Goal: Information Seeking & Learning: Check status

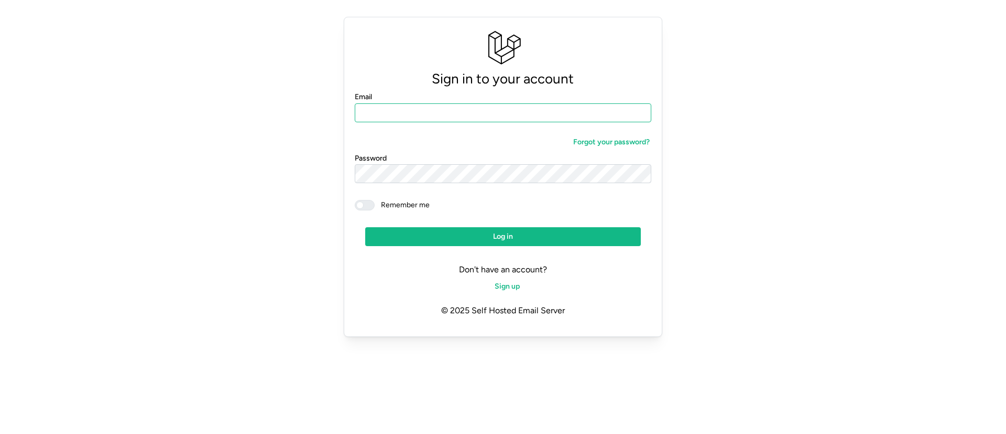
type input "**********"
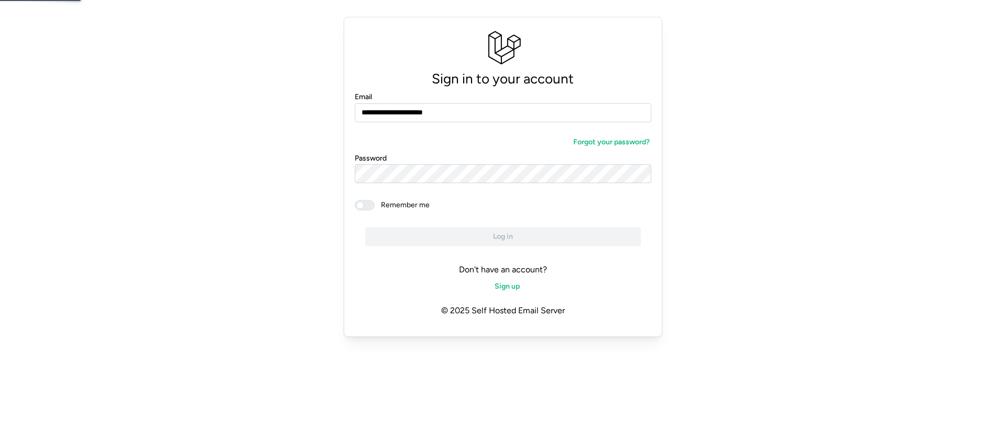
click at [364, 208] on span at bounding box center [370, 204] width 13 height 9
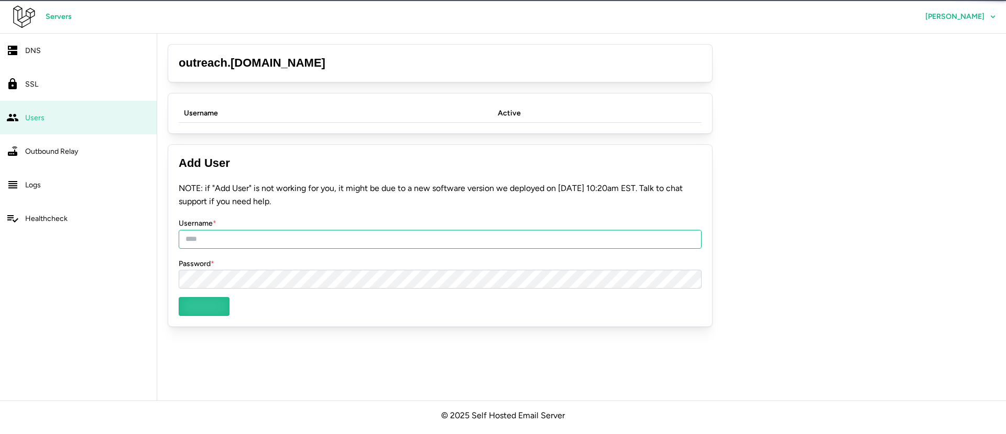
click at [418, 238] on input "Username *" at bounding box center [440, 239] width 523 height 19
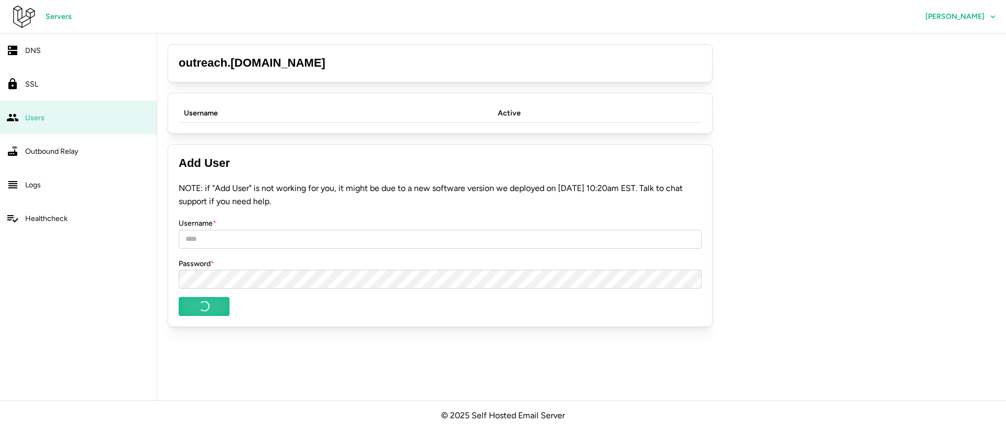
click at [67, 149] on span "Outbound Relay" at bounding box center [51, 151] width 53 height 9
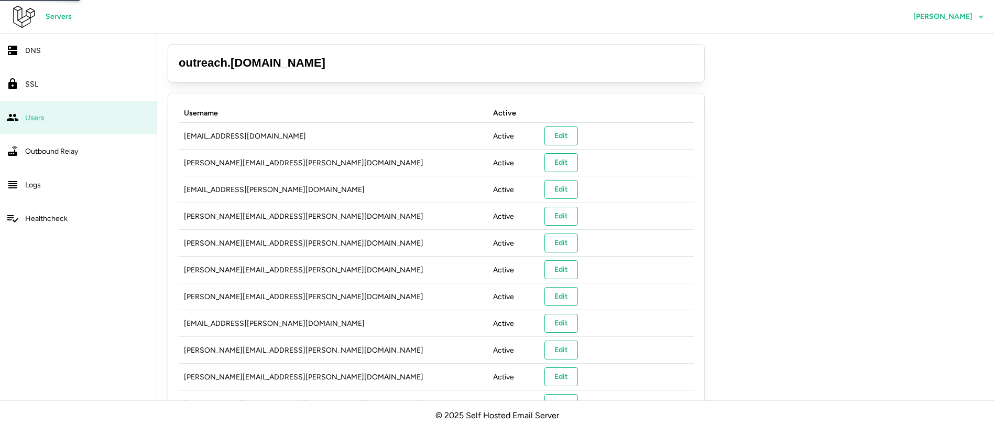
click at [57, 83] on div "SSL" at bounding box center [87, 84] width 125 height 13
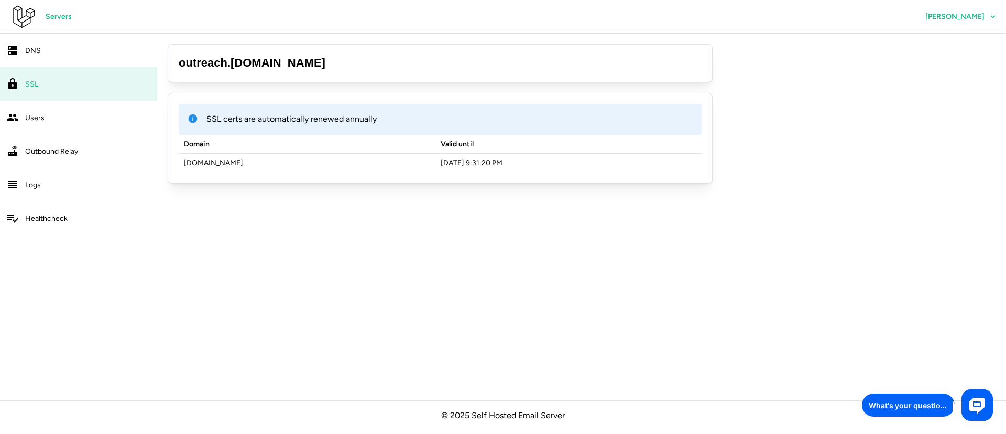
click at [77, 55] on div "DNS" at bounding box center [87, 50] width 125 height 13
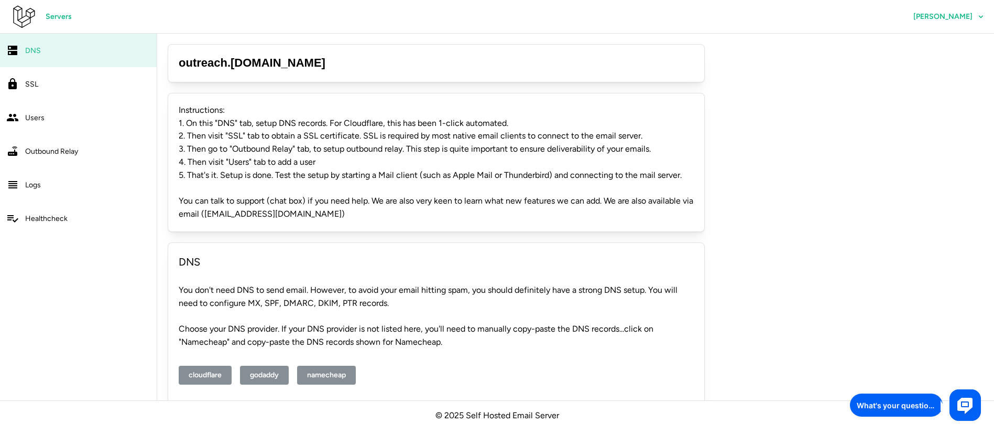
scroll to position [23, 0]
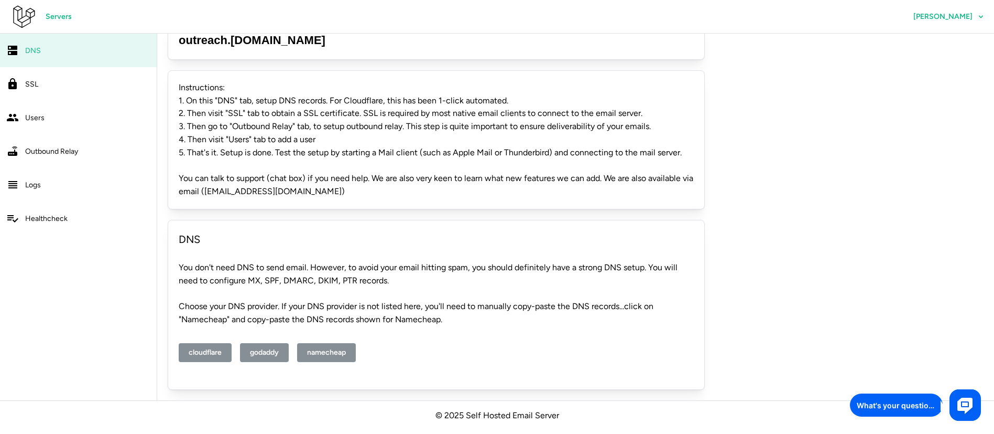
click at [50, 109] on link "Users" at bounding box center [78, 118] width 157 height 34
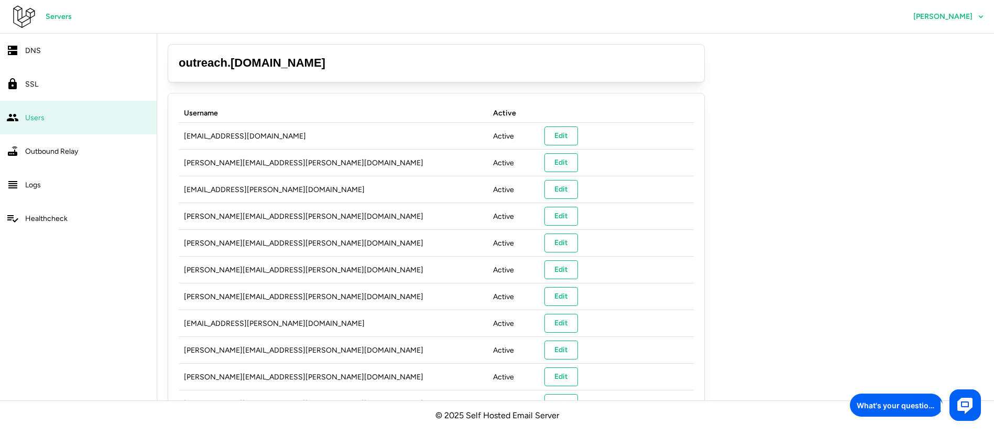
drag, startPoint x: 290, startPoint y: 59, endPoint x: 165, endPoint y: 79, distance: 126.3
copy h3 "outreach . [DOMAIN_NAME]"
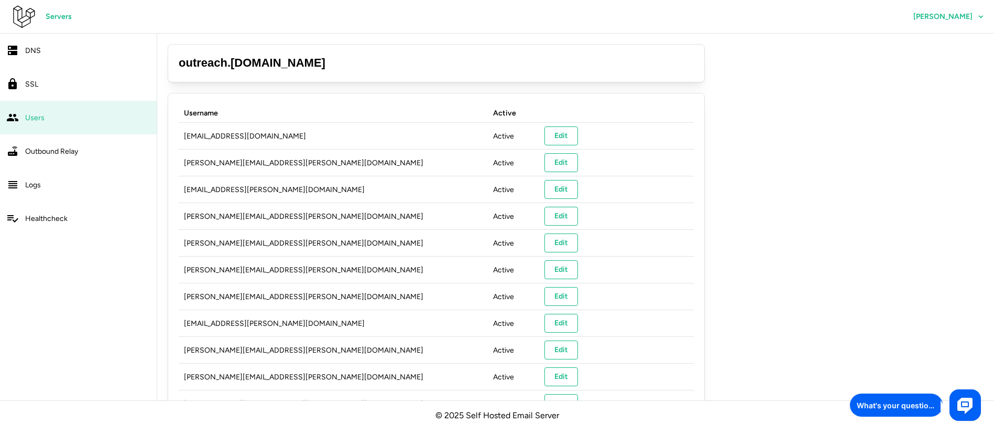
copy h3 "outreach . [DOMAIN_NAME]"
click at [977, 404] on picture at bounding box center [965, 404] width 31 height 31
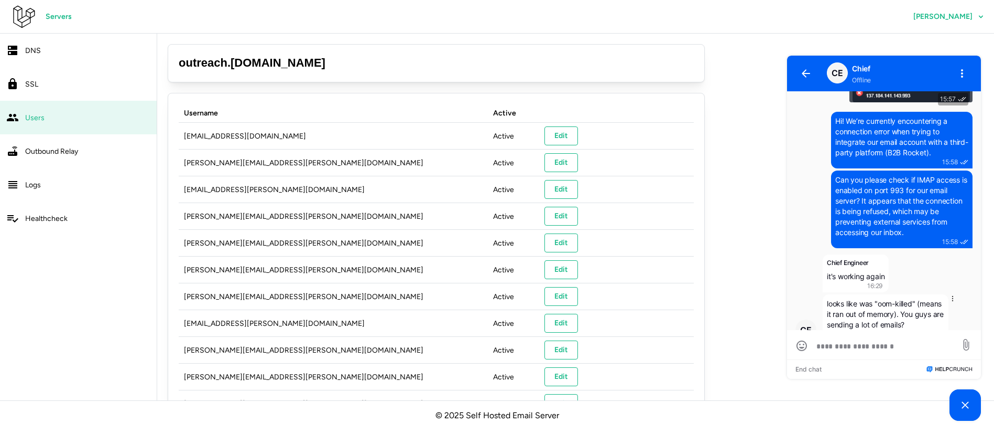
scroll to position [12, 0]
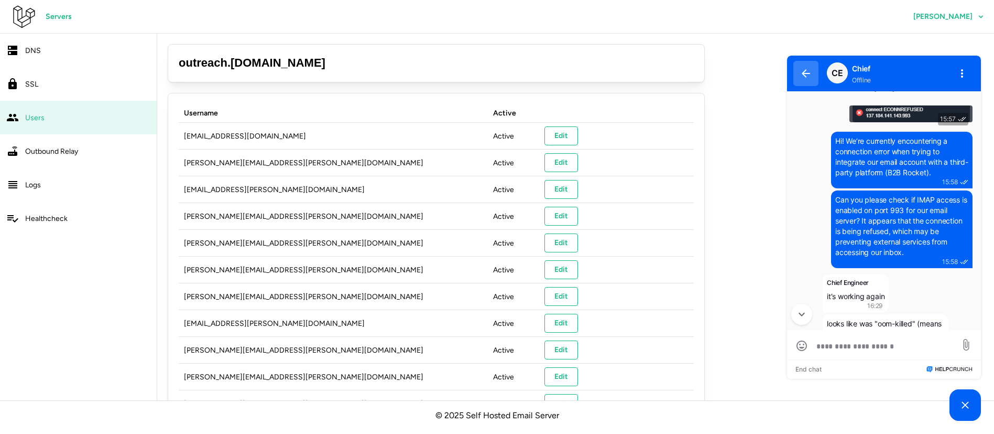
click at [808, 73] on icon "button" at bounding box center [806, 73] width 8 height 8
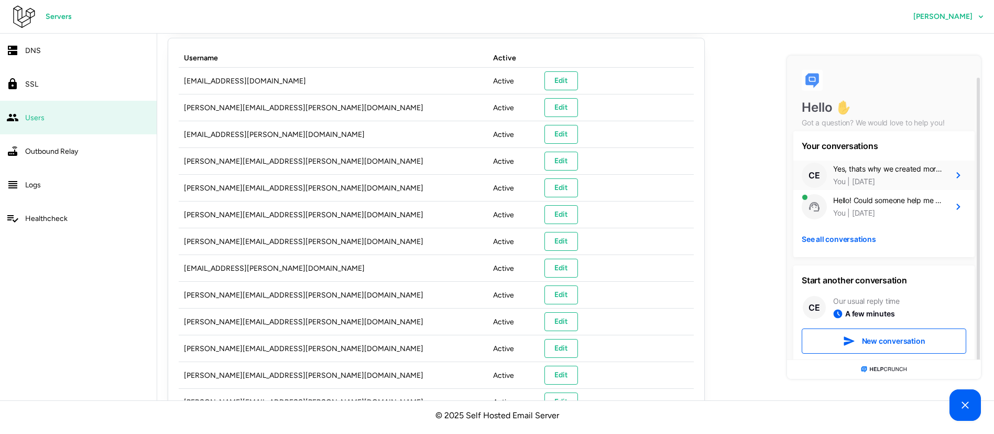
scroll to position [11, 0]
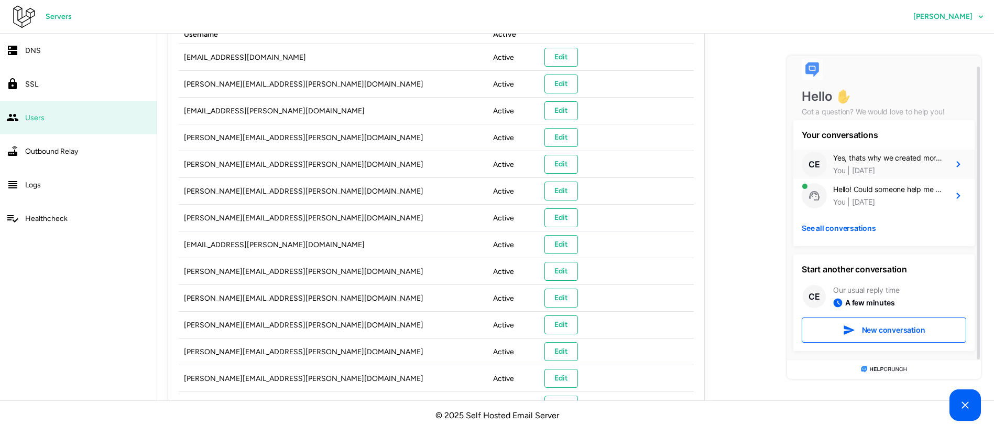
click at [900, 171] on div "You [DATE]" at bounding box center [888, 170] width 111 height 10
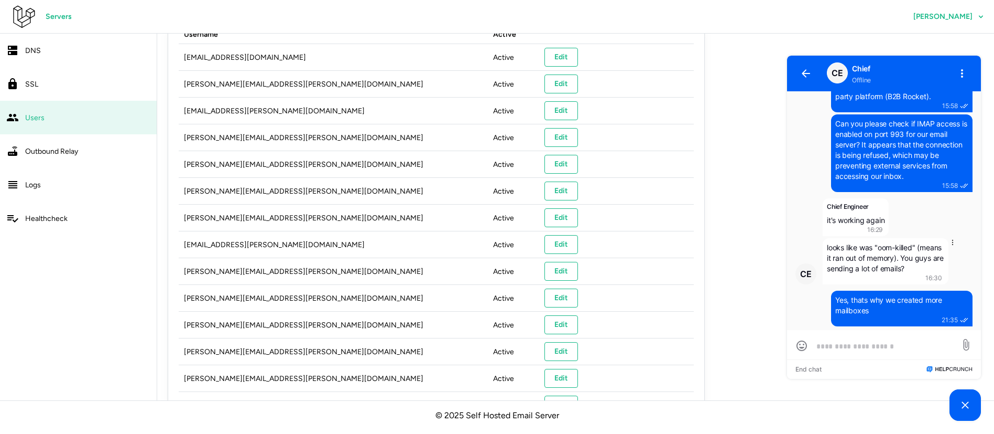
scroll to position [91, 0]
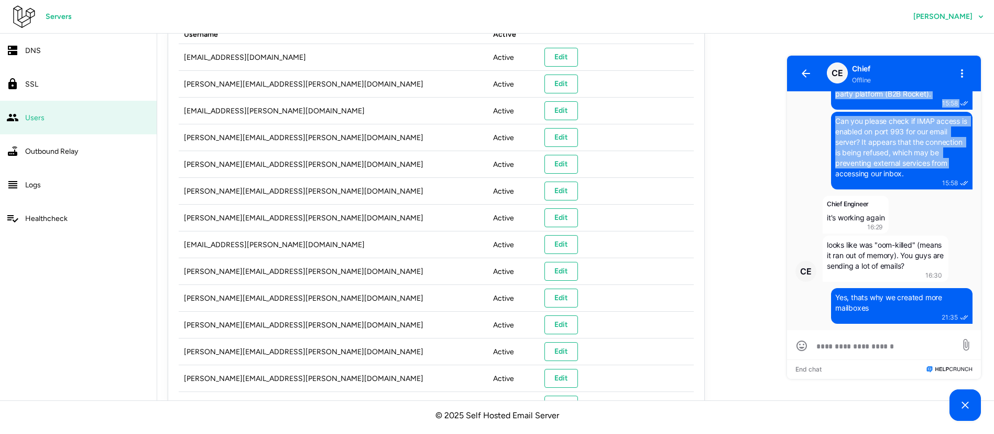
click at [979, 158] on div "CE Chief Offline [DATE] 15:57 Hi! We’re currently encountering a connection err…" at bounding box center [884, 221] width 199 height 336
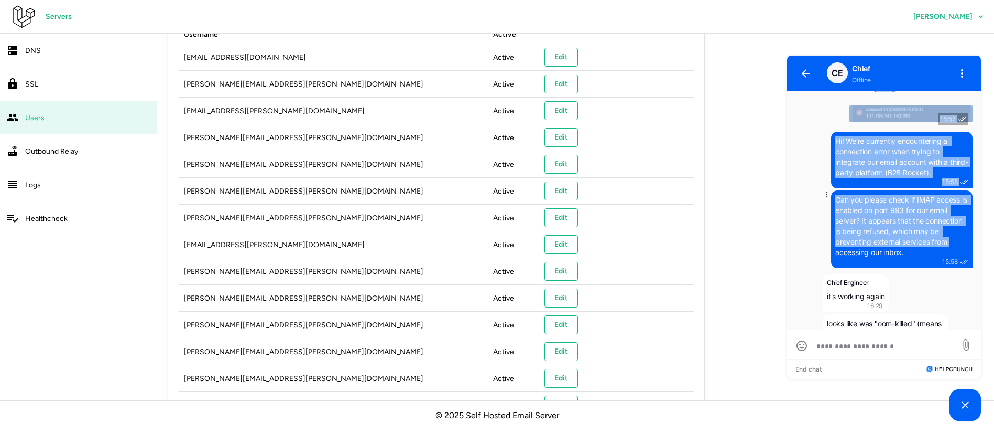
click at [945, 195] on span "Can you please check if IMAP access is enabled on port 993 for our email server…" at bounding box center [903, 225] width 134 height 61
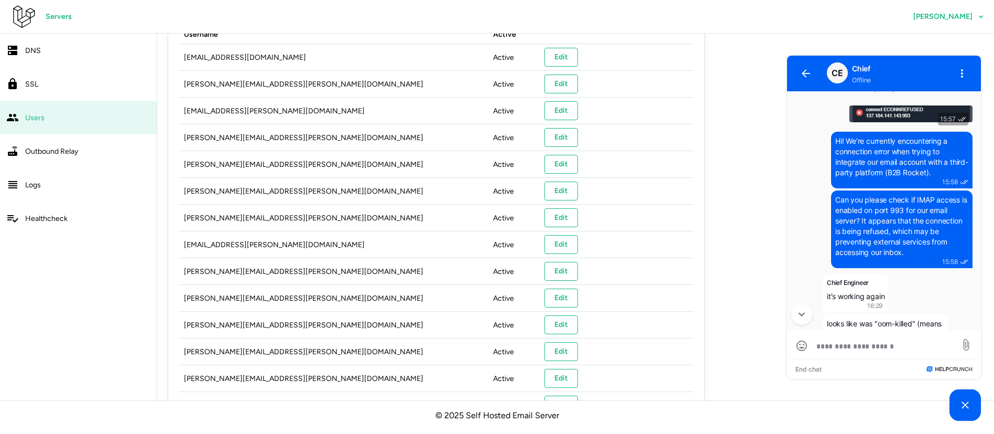
drag, startPoint x: 976, startPoint y: 136, endPoint x: 973, endPoint y: 143, distance: 7.8
click at [973, 143] on div "[DATE] 15:57 Hi! We’re currently encountering a connection error when trying to…" at bounding box center [884, 210] width 194 height 239
click at [982, 137] on div "CE Chief Offline [DATE] 15:57 Hi! We’re currently encountering a connection err…" at bounding box center [884, 221] width 199 height 336
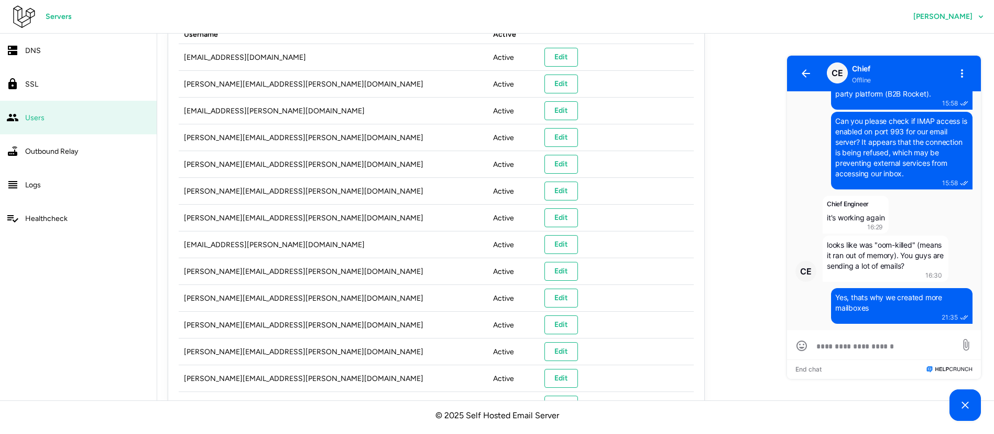
scroll to position [0, 0]
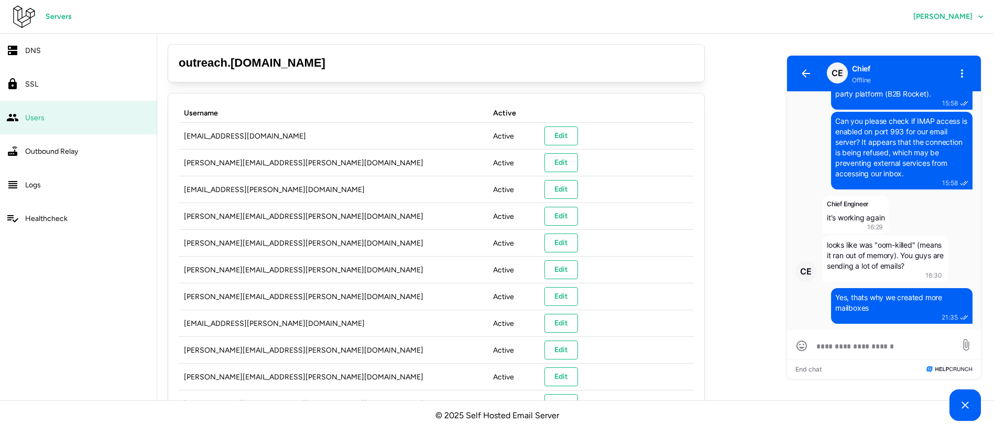
drag, startPoint x: 312, startPoint y: 58, endPoint x: 157, endPoint y: 58, distance: 155.2
click at [355, 45] on div "outreach . [DOMAIN_NAME]" at bounding box center [436, 63] width 537 height 38
click at [329, 54] on div "outreach . [DOMAIN_NAME]" at bounding box center [436, 63] width 537 height 38
drag, startPoint x: 322, startPoint y: 61, endPoint x: 175, endPoint y: 62, distance: 146.8
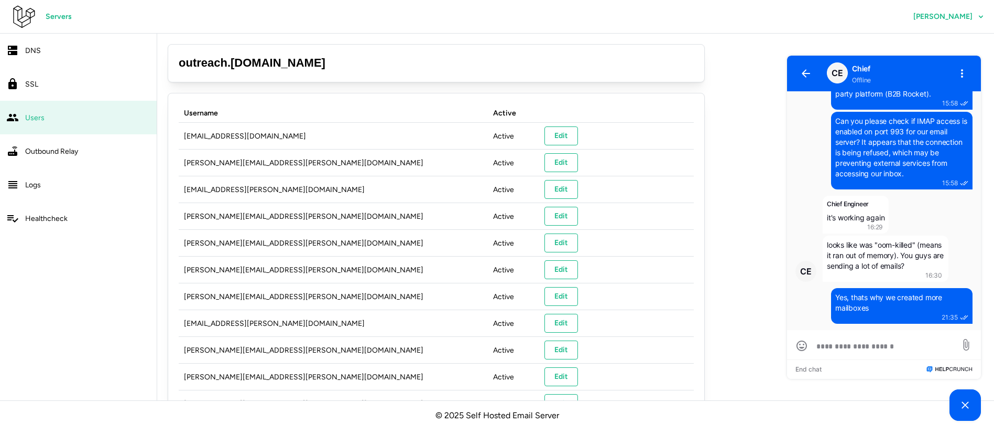
click at [175, 62] on div "outreach . [DOMAIN_NAME]" at bounding box center [436, 63] width 537 height 38
copy h3 "outreach . [DOMAIN_NAME]"
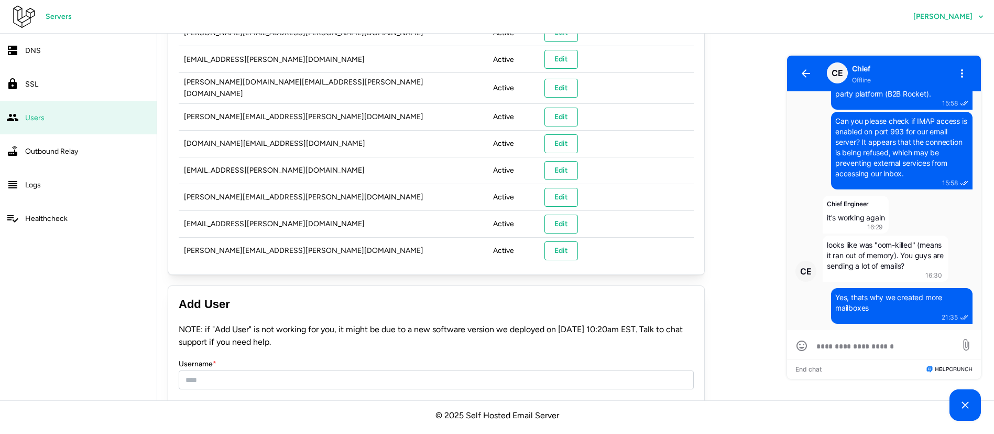
scroll to position [1059, 0]
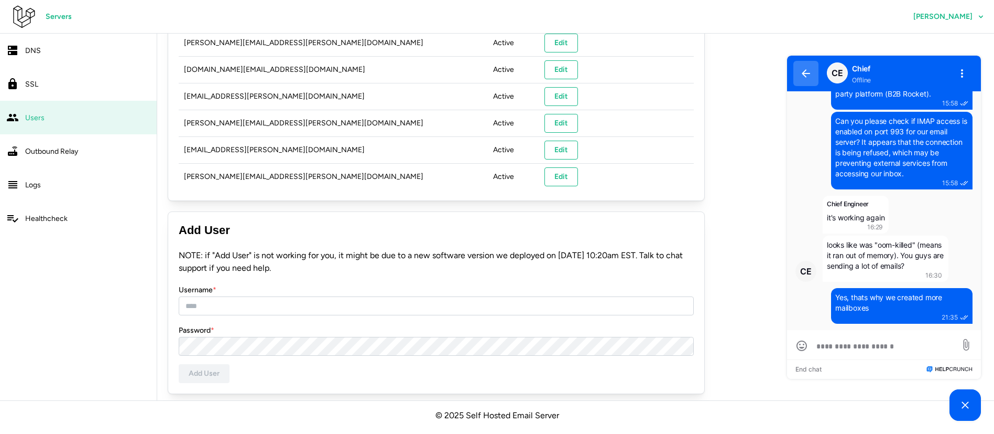
click at [797, 79] on button "button" at bounding box center [806, 73] width 25 height 25
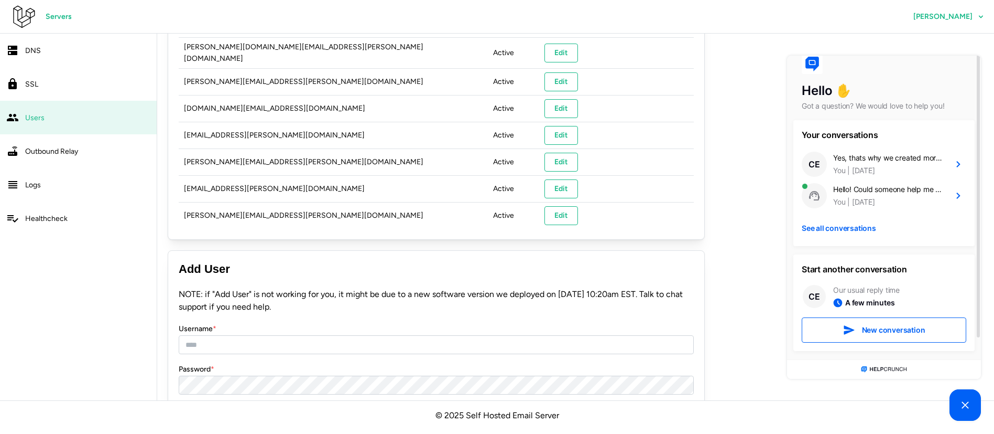
scroll to position [0, 0]
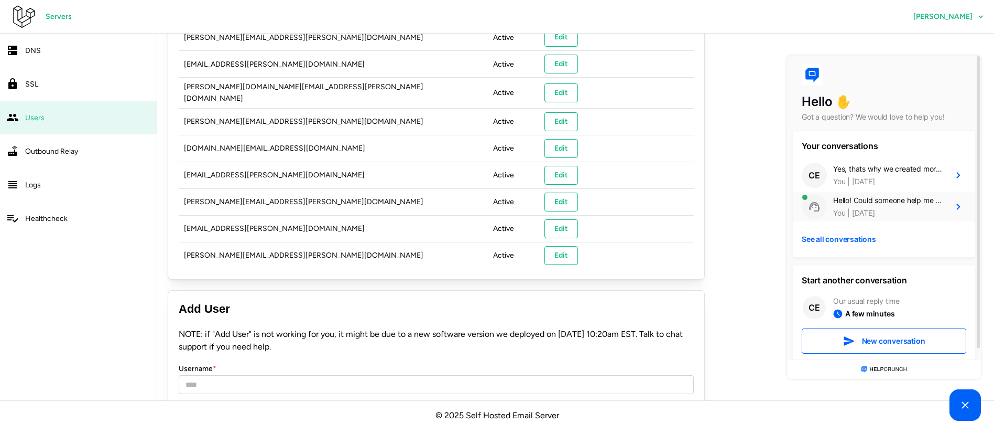
click at [864, 204] on div "Hello! Could someone help me check this error? I used your service as my email …" at bounding box center [888, 200] width 111 height 10
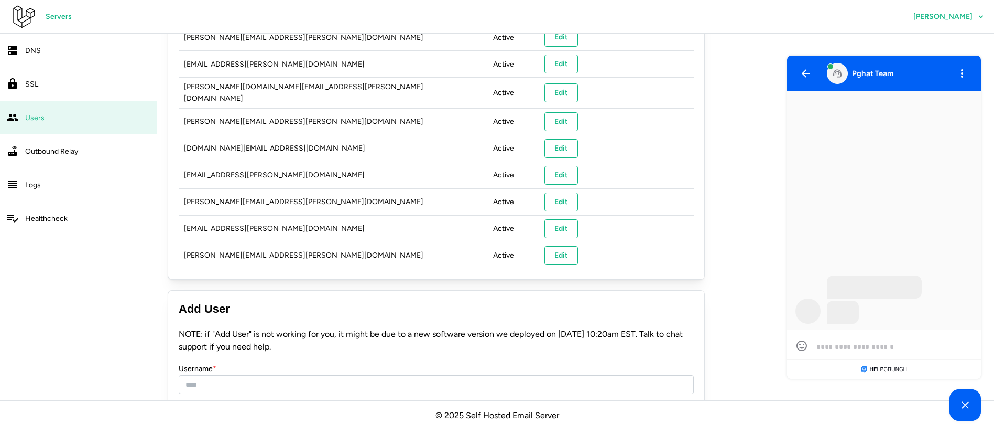
scroll to position [1, 0]
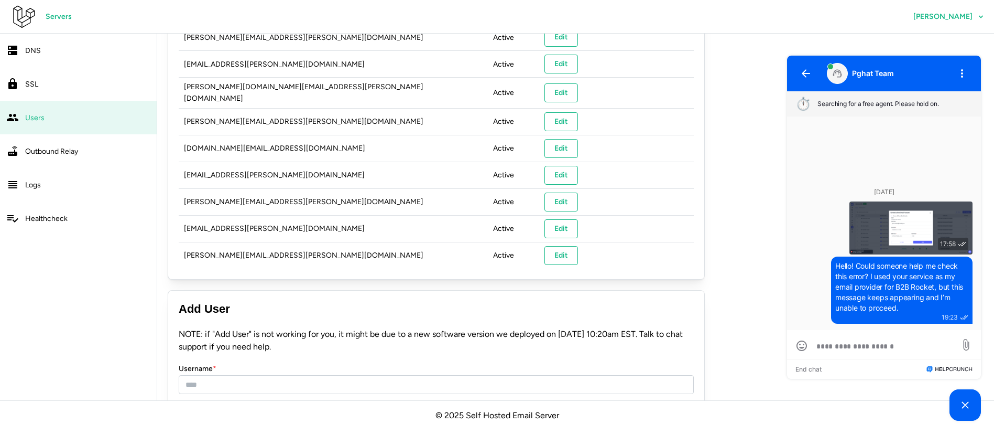
click at [917, 239] on img at bounding box center [911, 227] width 123 height 53
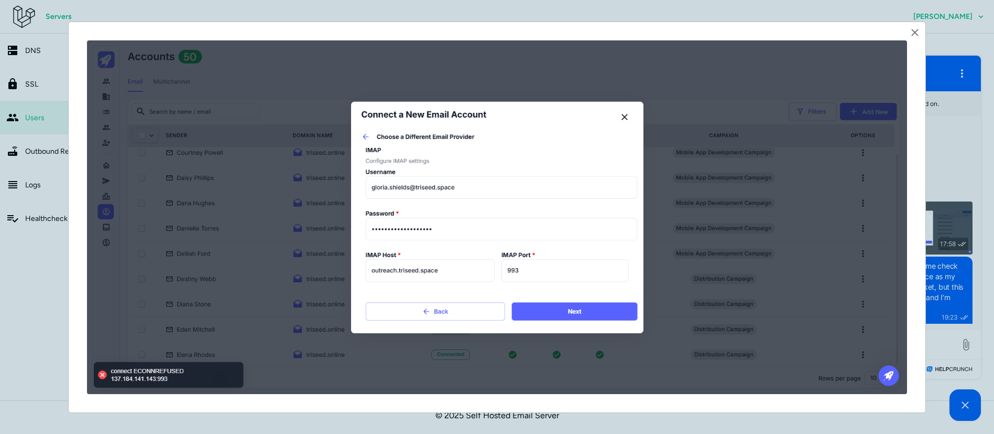
click at [912, 33] on icon "button" at bounding box center [915, 32] width 13 height 13
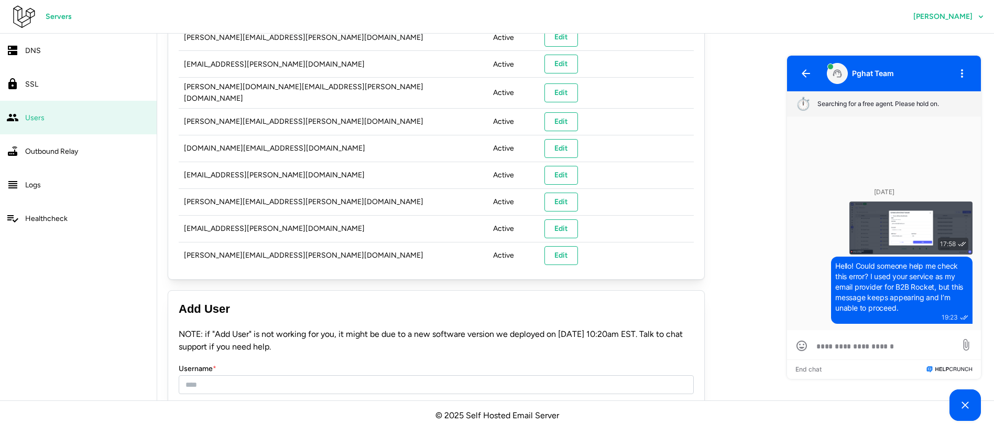
click at [56, 194] on link "Logs" at bounding box center [78, 185] width 157 height 34
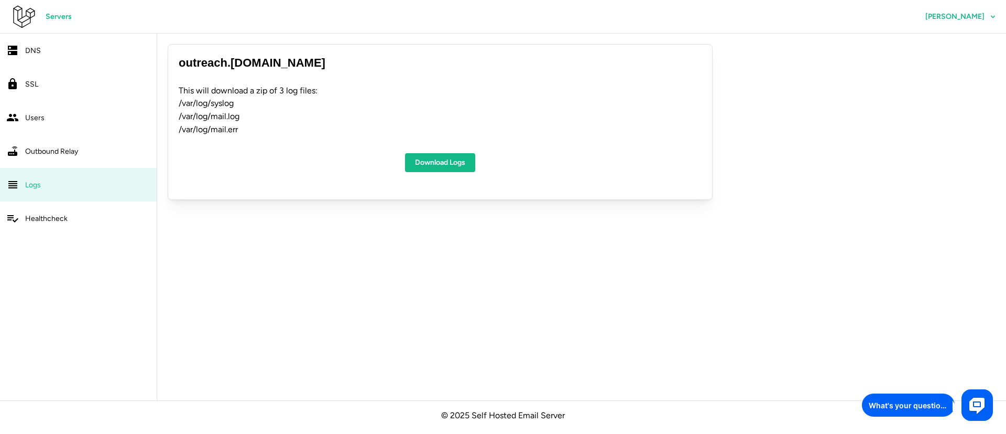
click at [35, 44] on div "DNS" at bounding box center [87, 50] width 125 height 13
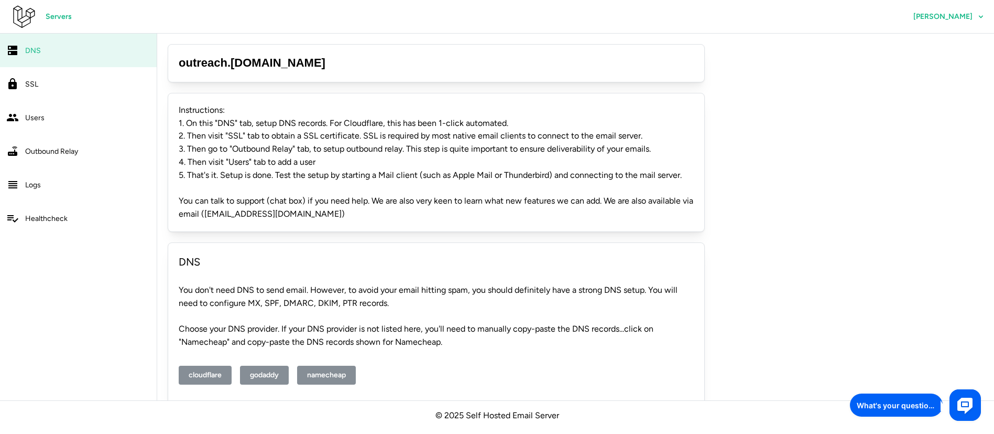
click at [51, 16] on span "Servers" at bounding box center [59, 17] width 26 height 18
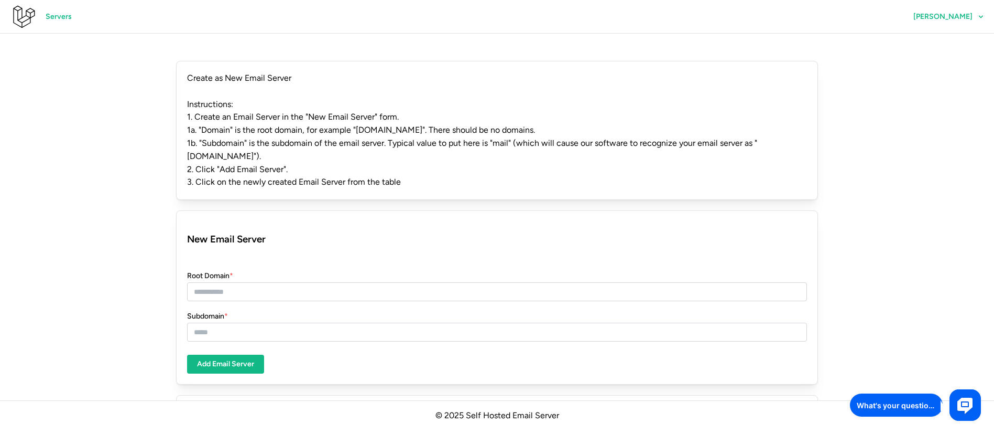
click at [53, 16] on span "Servers" at bounding box center [59, 17] width 26 height 18
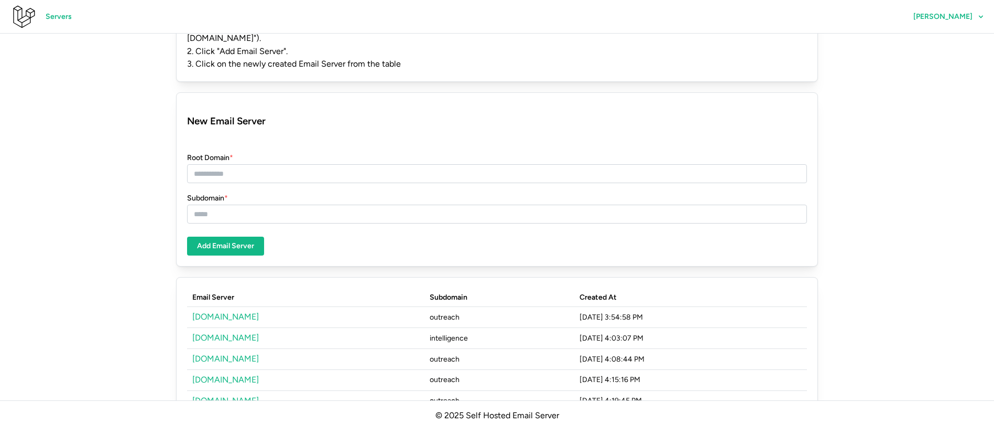
scroll to position [167, 0]
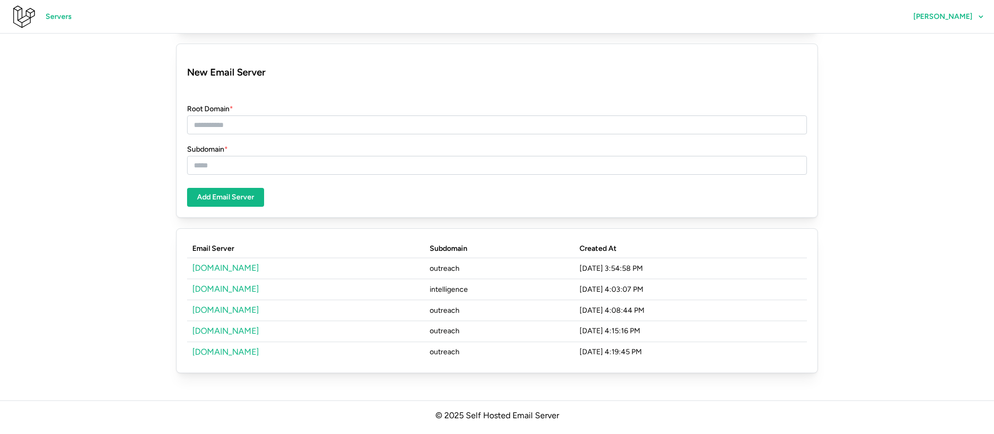
click at [232, 330] on link "[DOMAIN_NAME]" at bounding box center [225, 331] width 67 height 10
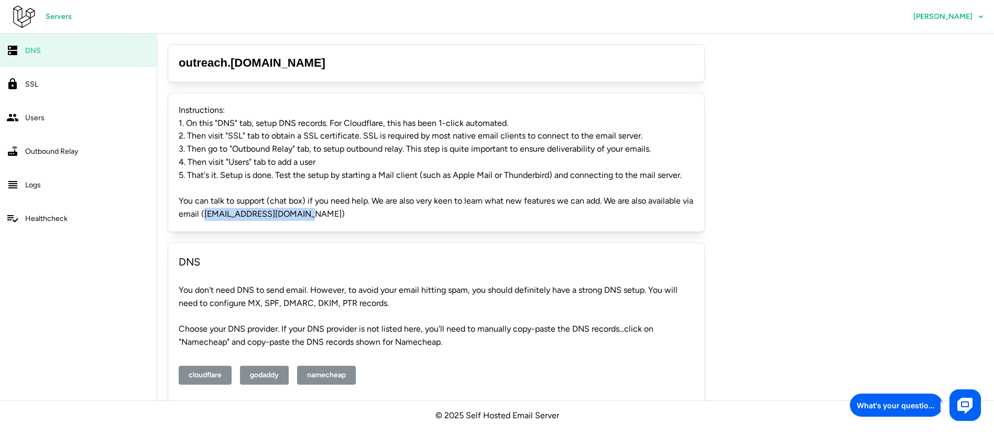
drag, startPoint x: 308, startPoint y: 211, endPoint x: 205, endPoint y: 220, distance: 103.2
click at [205, 220] on p "You can talk to support (chat box) if you need help. We are also very keen to l…" at bounding box center [436, 207] width 515 height 26
copy p "hello@programmerhat.com"
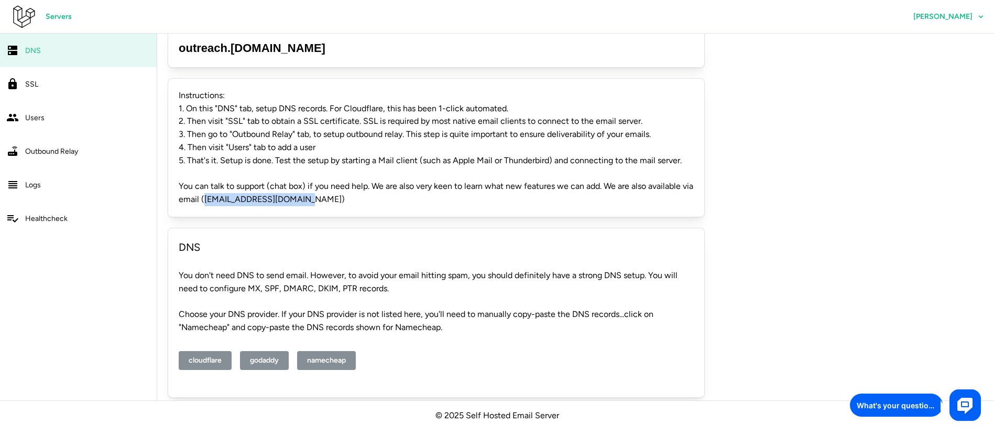
scroll to position [23, 0]
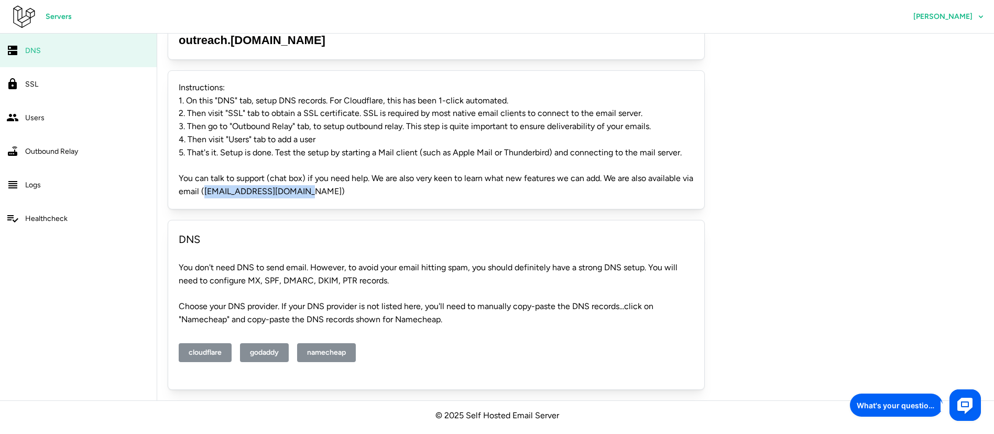
copy p "hello@programmerhat.com"
click at [961, 394] on icon at bounding box center [966, 404] width 20 height 21
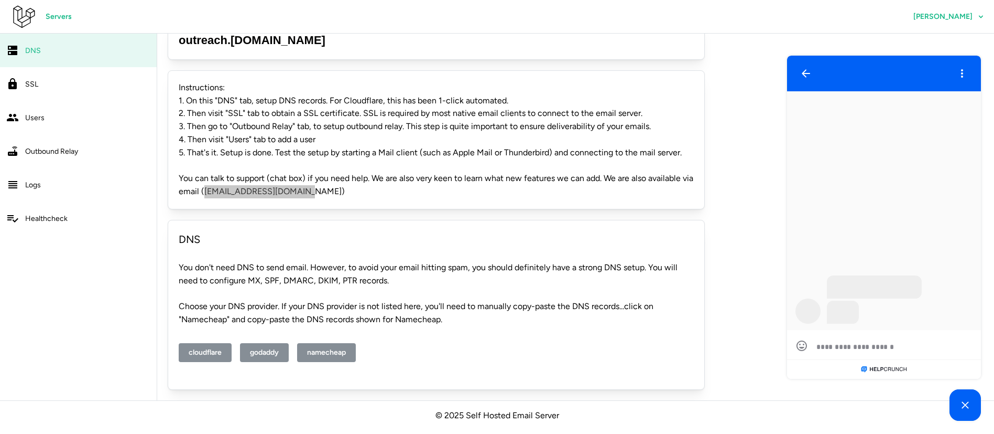
scroll to position [1, 0]
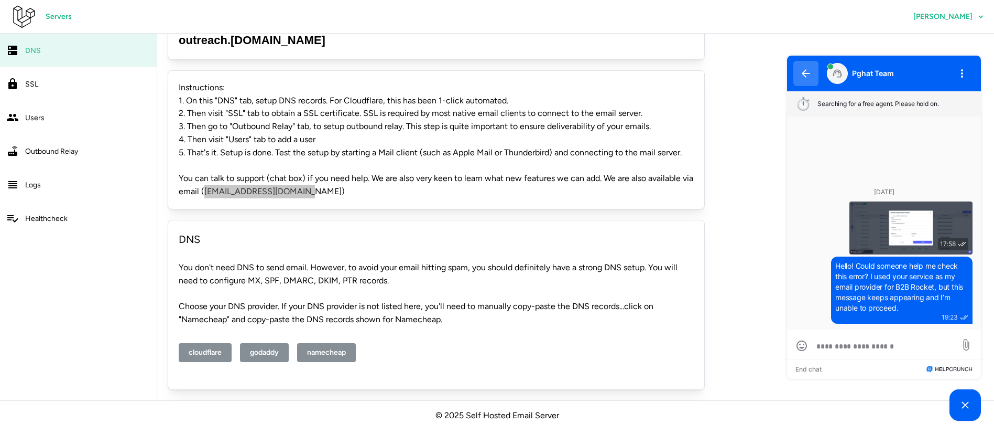
click at [806, 71] on icon "button" at bounding box center [806, 73] width 8 height 8
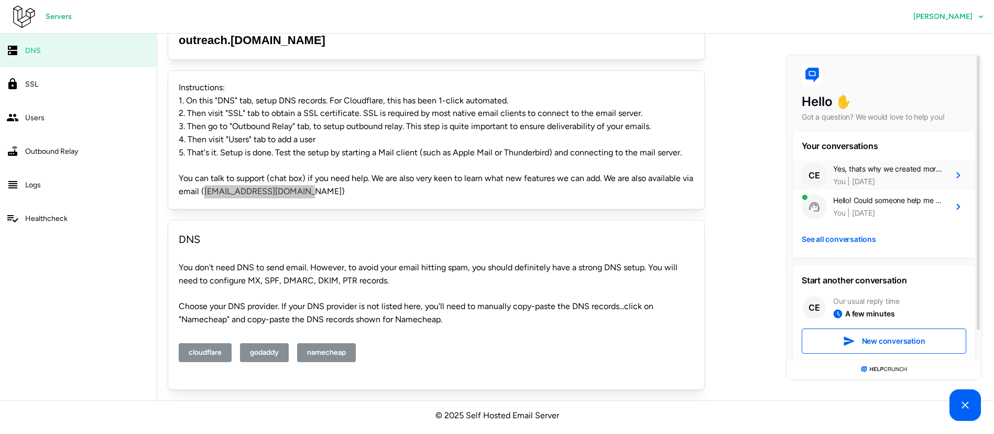
click at [866, 170] on div "Yes, thats why we created more mailboxes" at bounding box center [888, 169] width 111 height 10
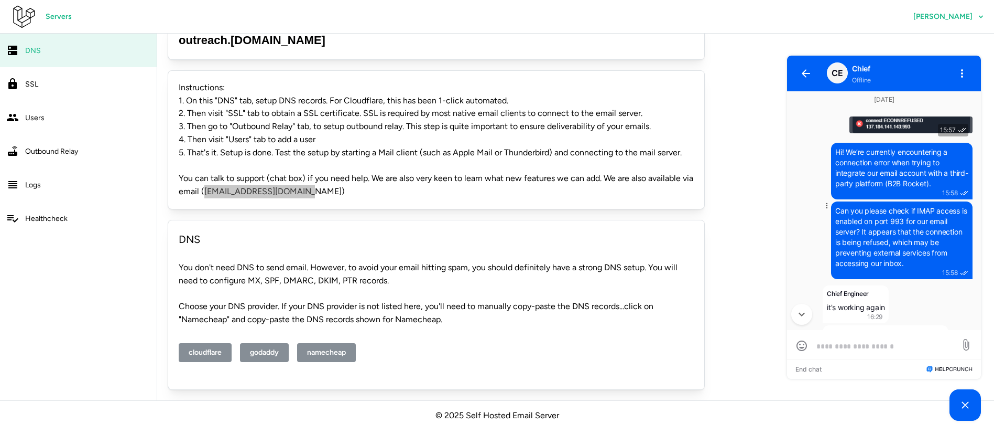
scroll to position [0, 0]
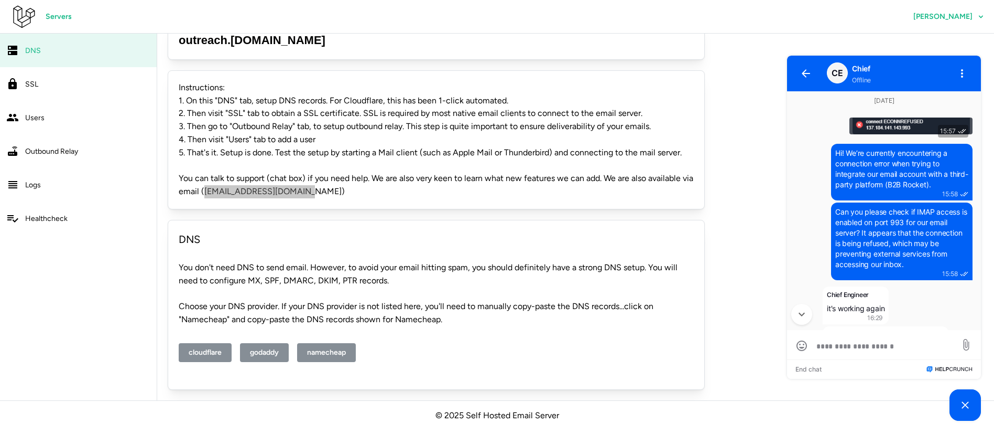
click at [861, 123] on img at bounding box center [911, 125] width 123 height 17
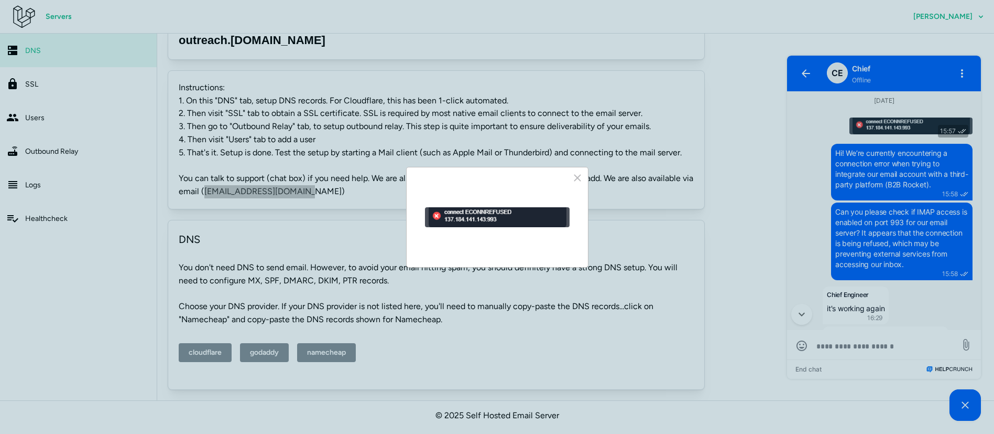
click at [47, 182] on div at bounding box center [497, 217] width 994 height 434
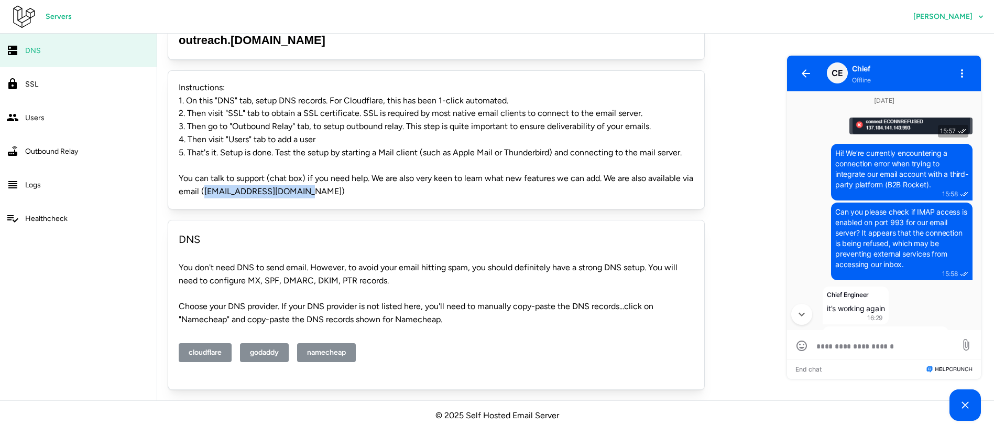
click at [33, 184] on span "Logs" at bounding box center [33, 184] width 16 height 9
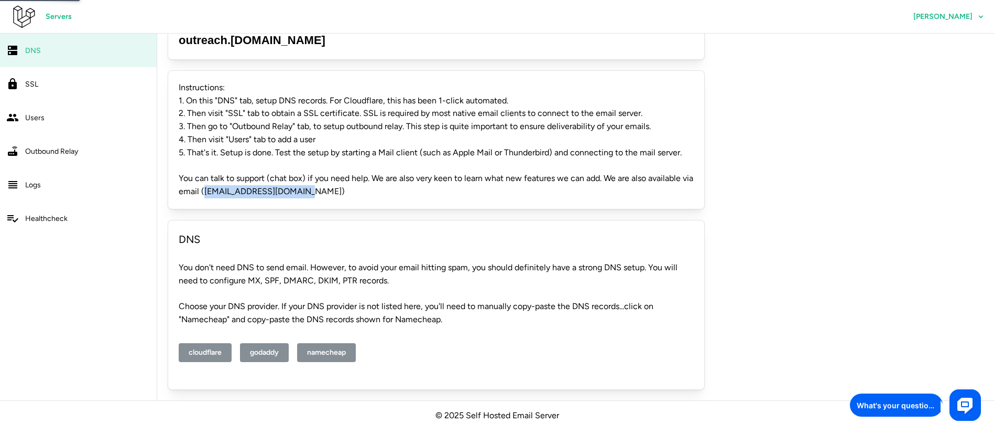
click at [36, 179] on div "Logs" at bounding box center [87, 184] width 125 height 13
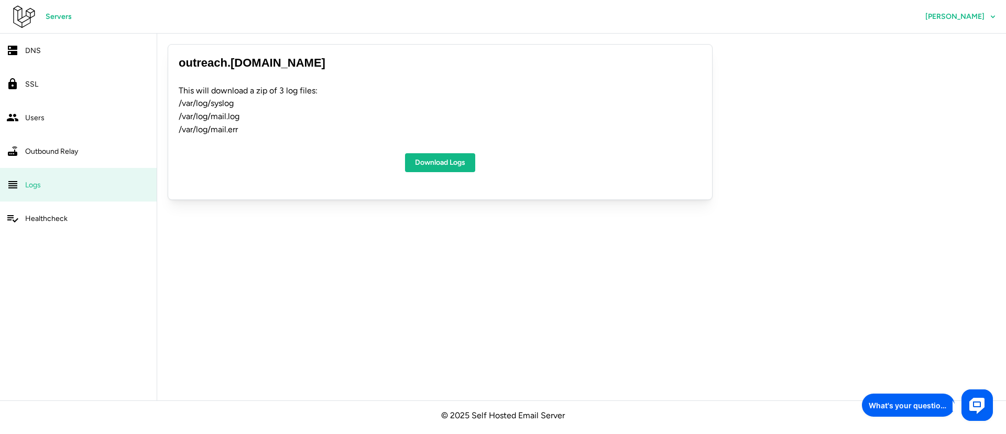
click at [435, 159] on span "Download Logs" at bounding box center [440, 163] width 50 height 18
click at [975, 400] on use at bounding box center [977, 405] width 15 height 16
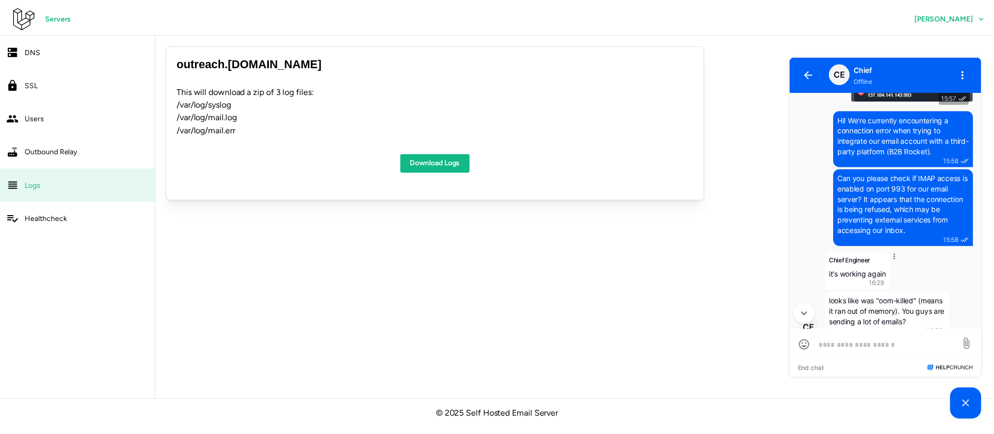
scroll to position [12, 0]
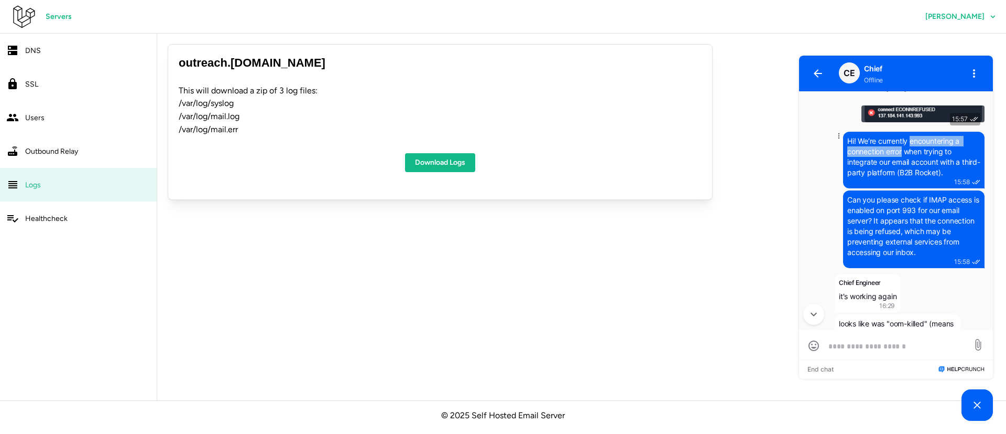
drag, startPoint x: 901, startPoint y: 154, endPoint x: 910, endPoint y: 143, distance: 14.3
click at [910, 143] on span "Hi! We’re currently encountering a connection error when trying to integrate ou…" at bounding box center [914, 156] width 133 height 40
copy span "encountering a connection error"
click at [61, 116] on div "Users" at bounding box center [87, 117] width 125 height 13
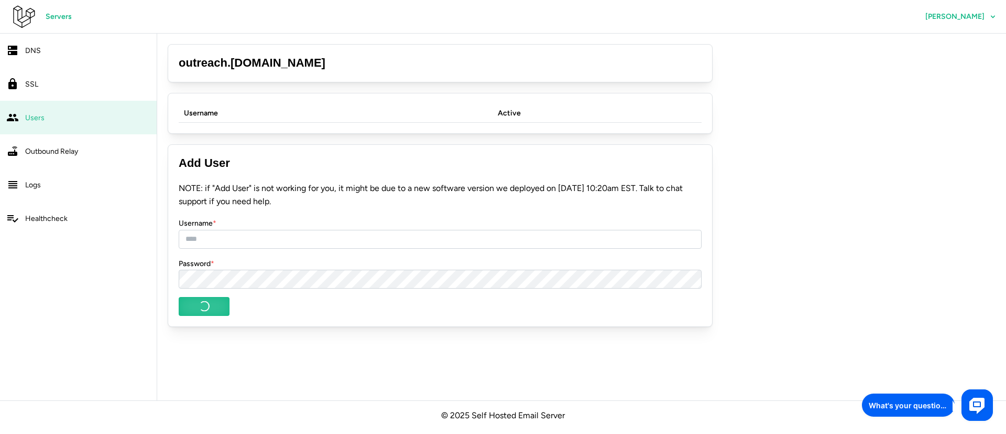
click at [83, 150] on div "Outbound Relay" at bounding box center [87, 151] width 125 height 13
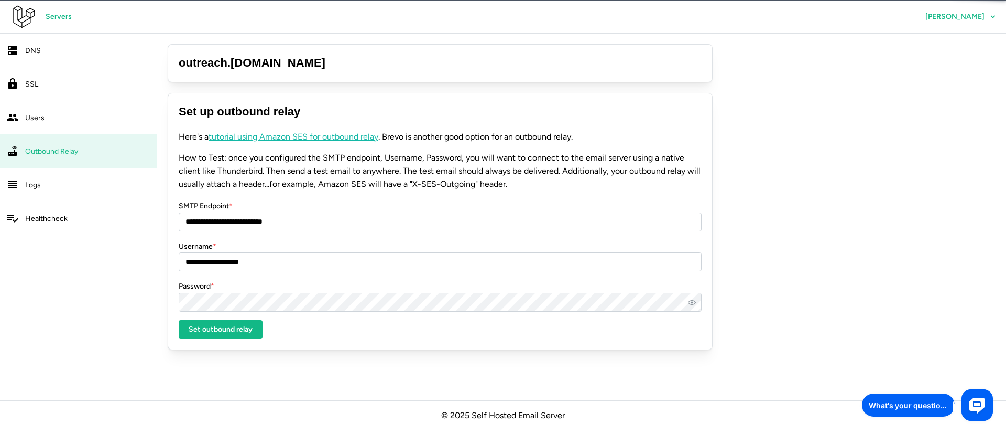
click at [53, 49] on div "DNS" at bounding box center [87, 50] width 125 height 13
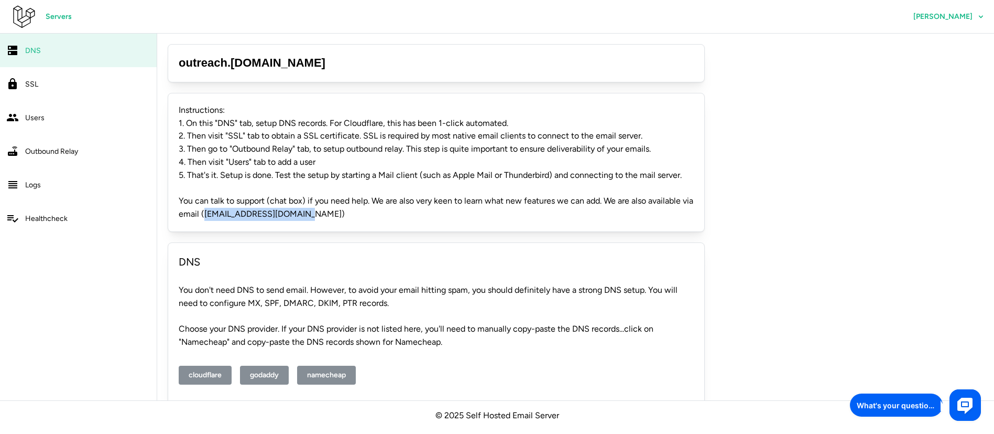
drag, startPoint x: 306, startPoint y: 210, endPoint x: 204, endPoint y: 216, distance: 102.4
click at [204, 216] on p "You can talk to support (chat box) if you need help. We are also very keen to l…" at bounding box center [436, 207] width 515 height 26
copy p "hello@programmerhat.com"
click at [958, 8] on span "[PERSON_NAME]" at bounding box center [949, 17] width 71 height 18
